Goal: Task Accomplishment & Management: Manage account settings

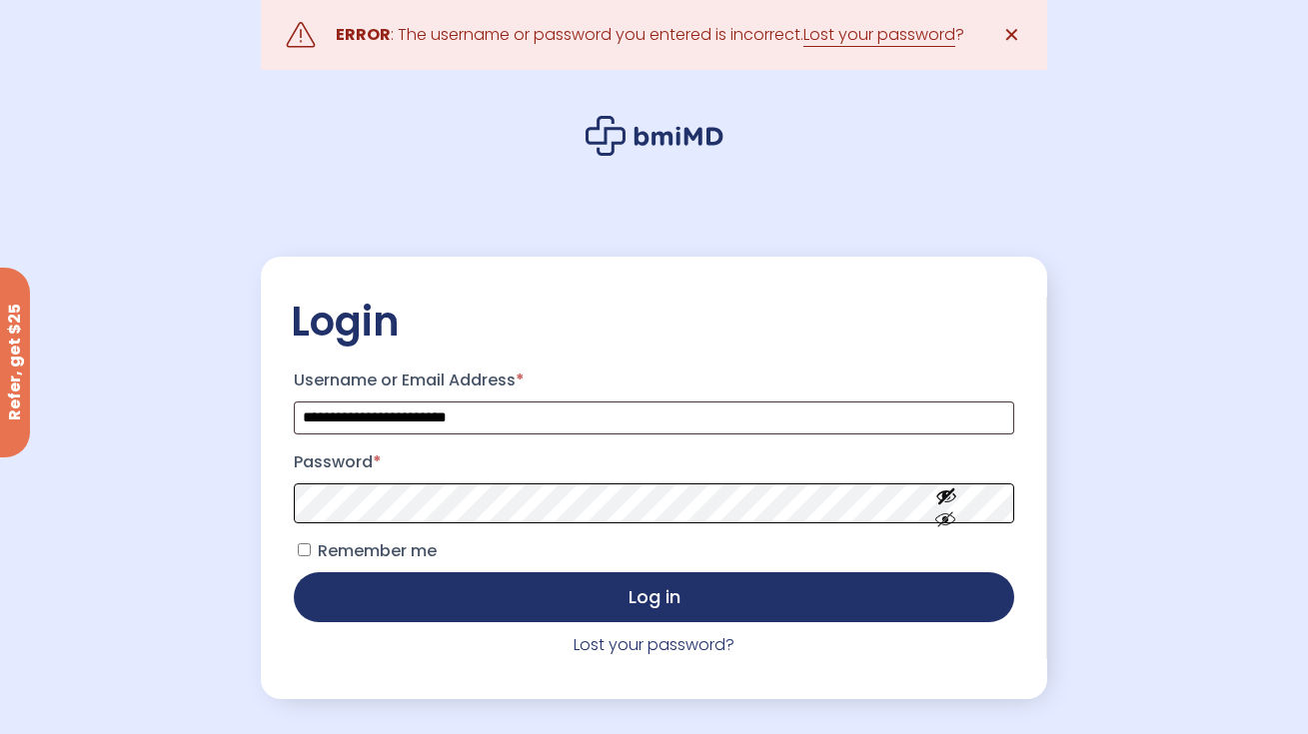
click at [294, 572] on button "Log in" at bounding box center [653, 597] width 719 height 50
click at [678, 652] on link "Lost your password?" at bounding box center [653, 644] width 161 height 23
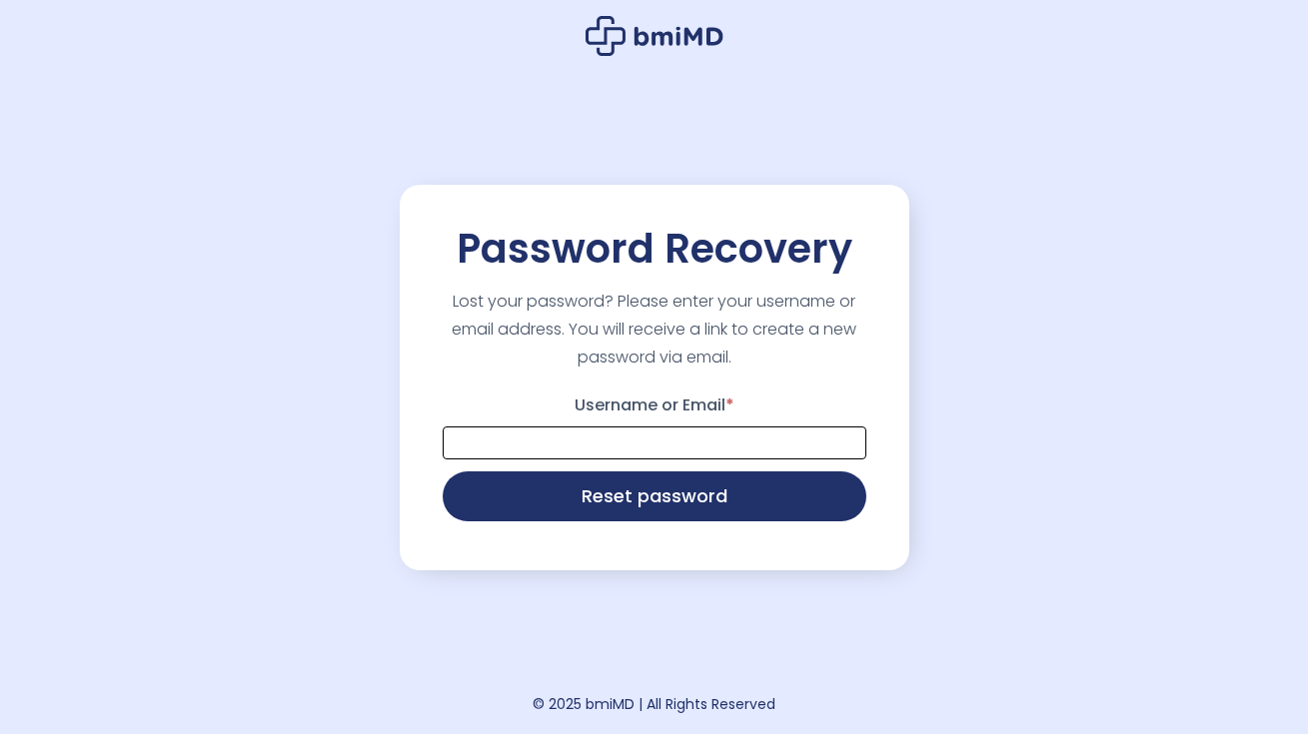
click at [628, 445] on input "Username or Email *" at bounding box center [655, 443] width 424 height 33
type input "**********"
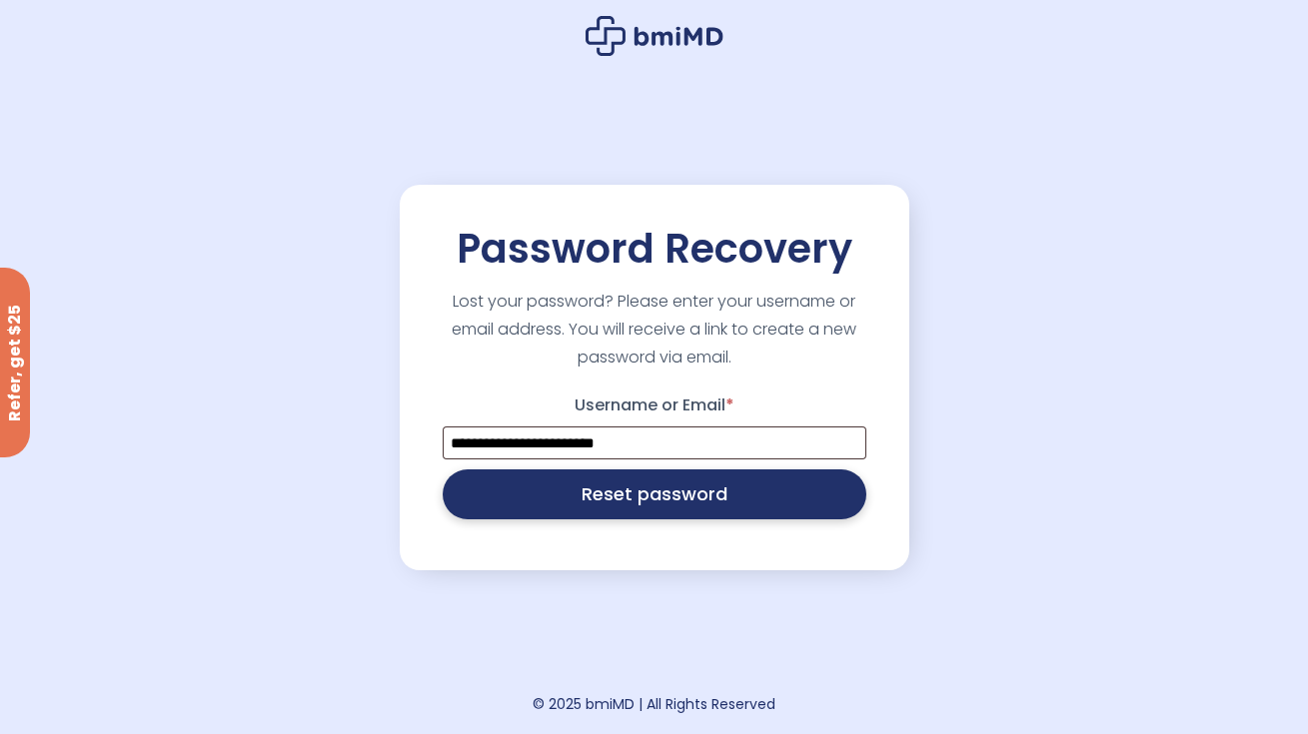
click at [639, 501] on button "Reset password" at bounding box center [655, 494] width 424 height 50
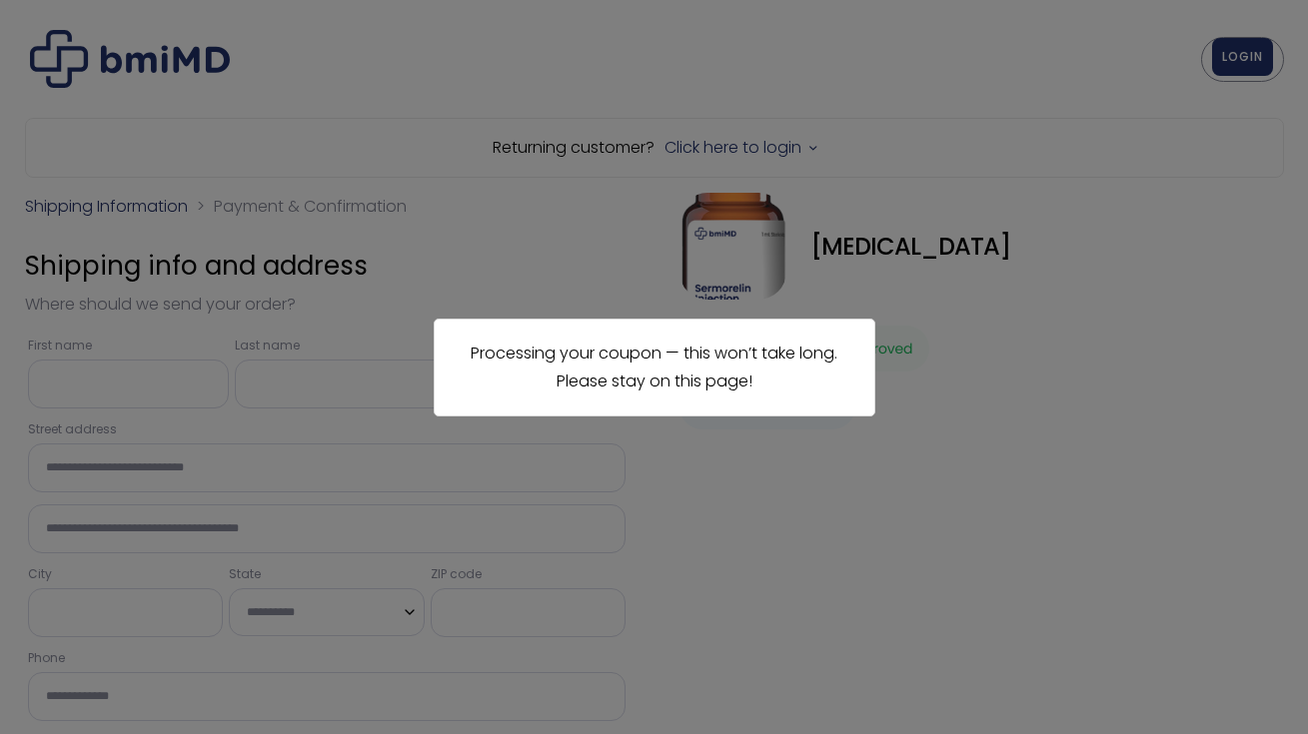
click at [631, 295] on div "Processing your coupon — this won’t take long. Please stay on this page!" at bounding box center [654, 367] width 1308 height 734
